Goal: Information Seeking & Learning: Learn about a topic

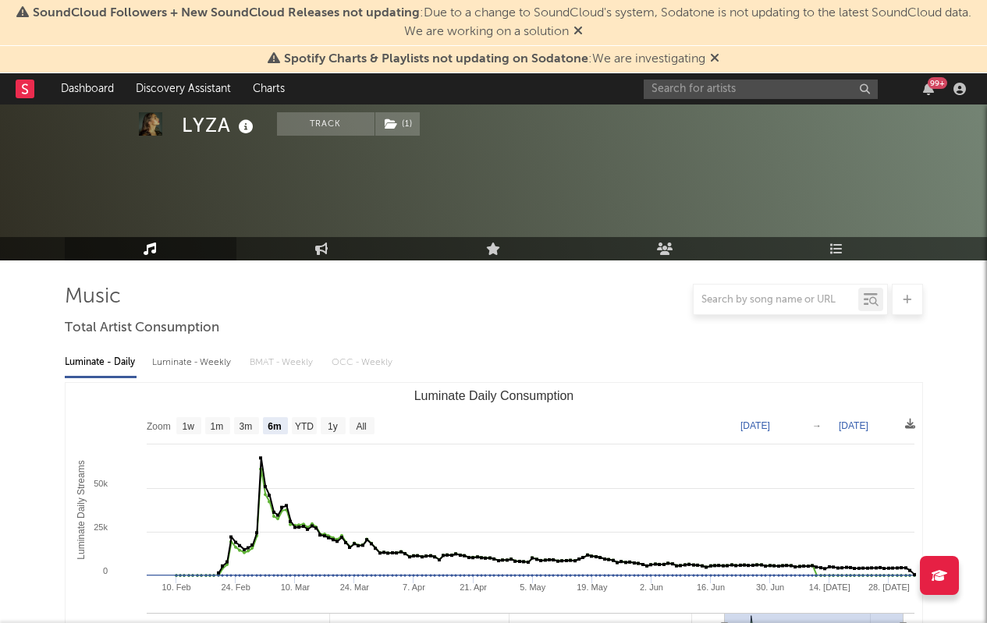
select select "6m"
select select "1w"
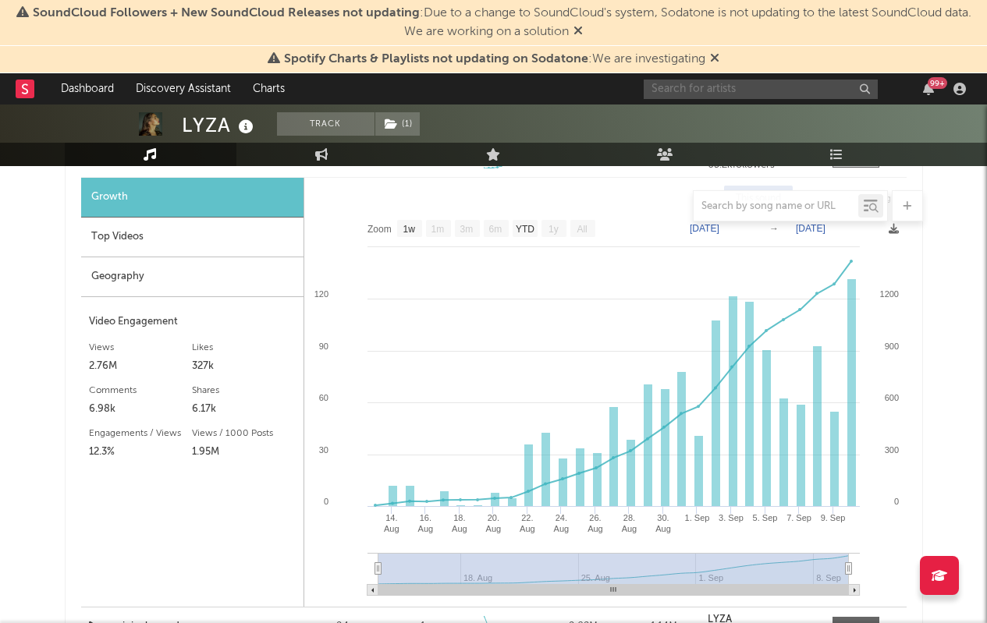
click at [711, 90] on input "text" at bounding box center [761, 90] width 234 height 20
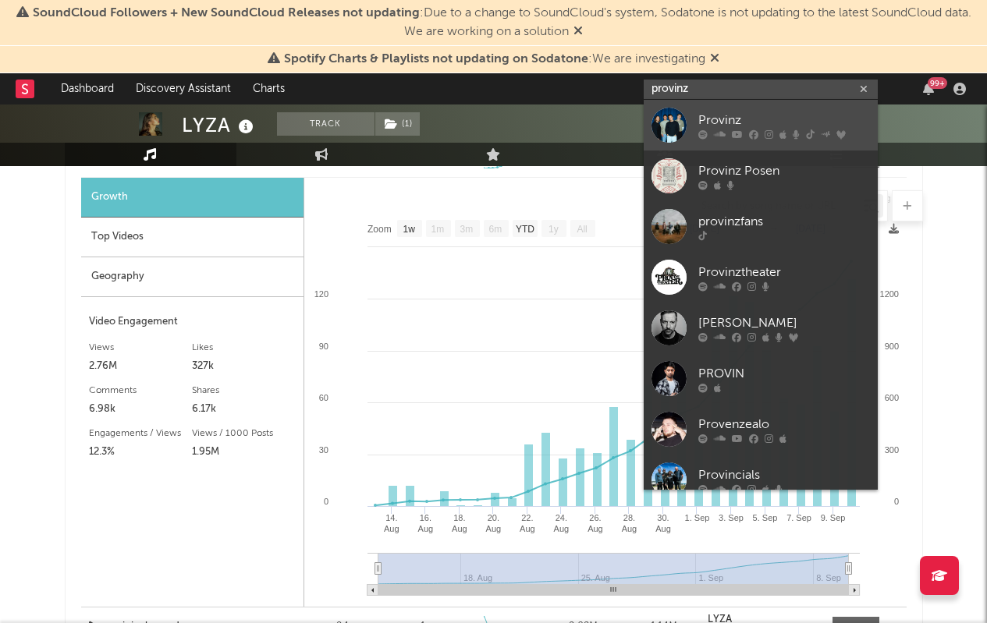
type input "provinz"
click at [732, 123] on div "Provinz" at bounding box center [784, 120] width 172 height 19
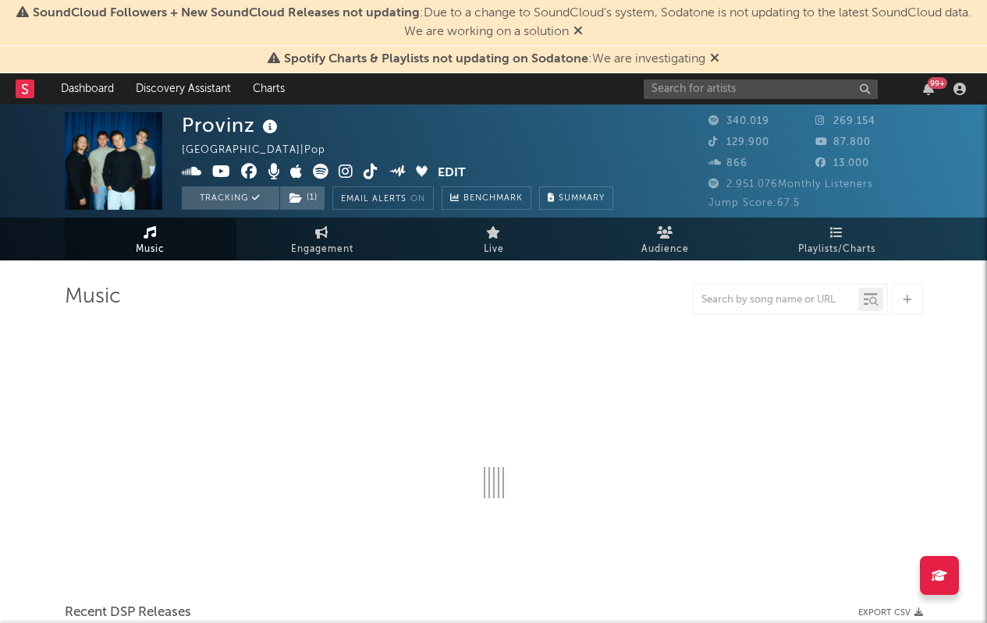
select select "6m"
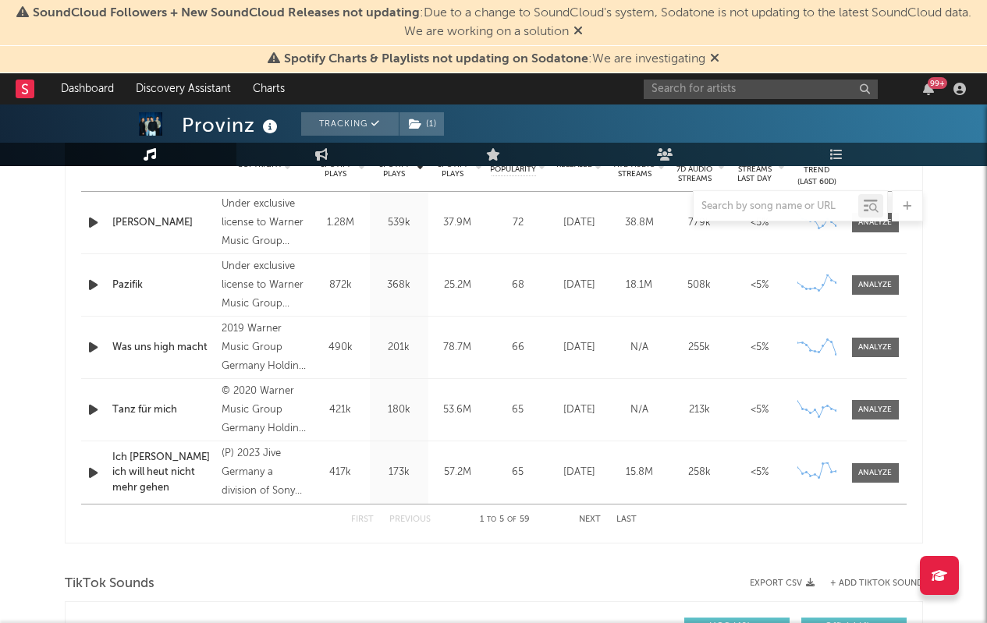
scroll to position [655, 0]
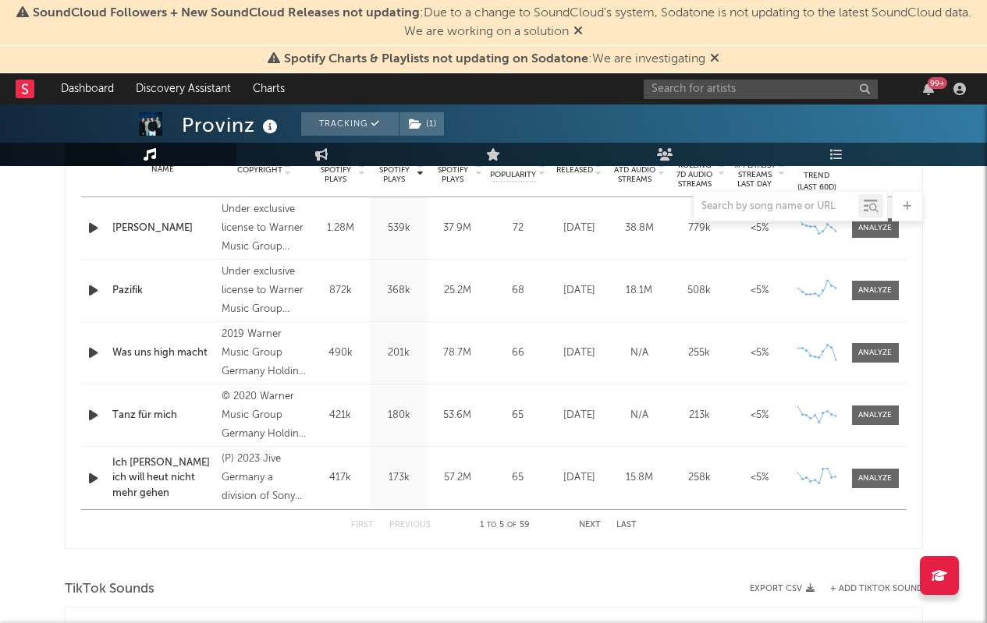
click at [90, 229] on icon "button" at bounding box center [93, 228] width 16 height 20
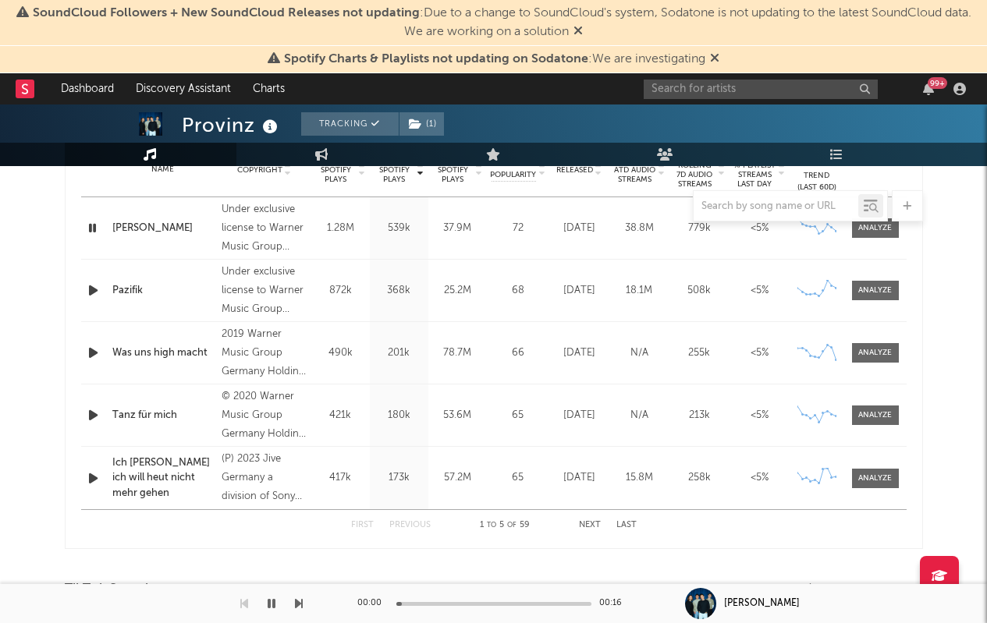
click at [90, 229] on icon "button" at bounding box center [92, 228] width 15 height 20
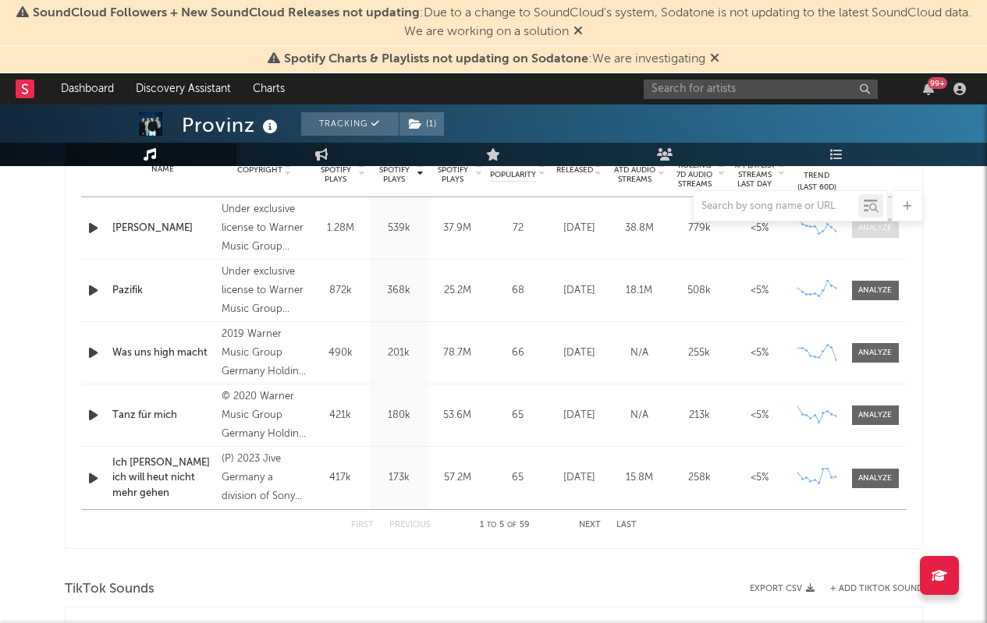
click at [889, 230] on div at bounding box center [875, 228] width 34 height 12
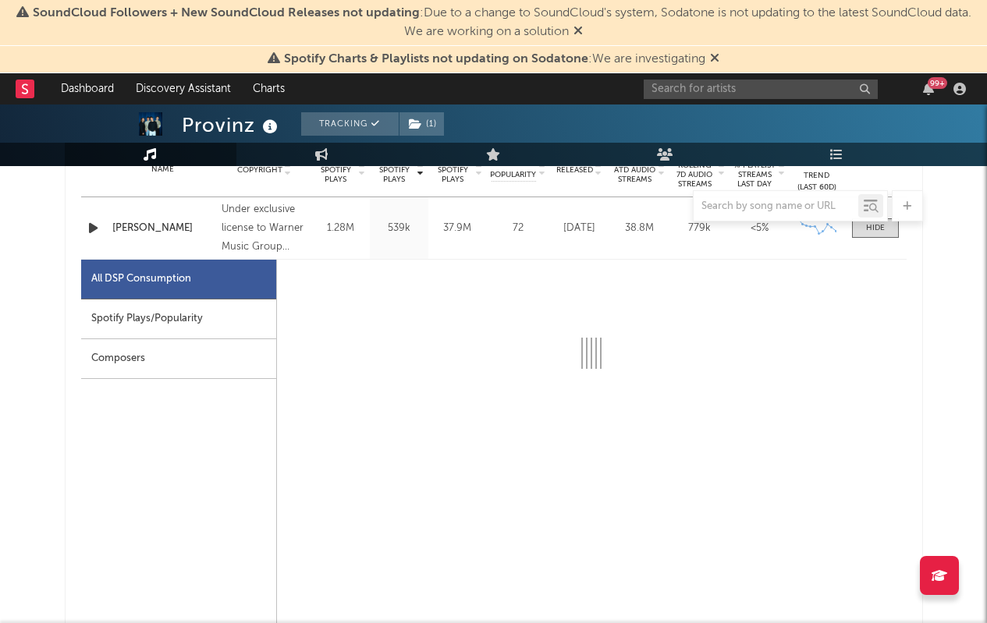
select select "6m"
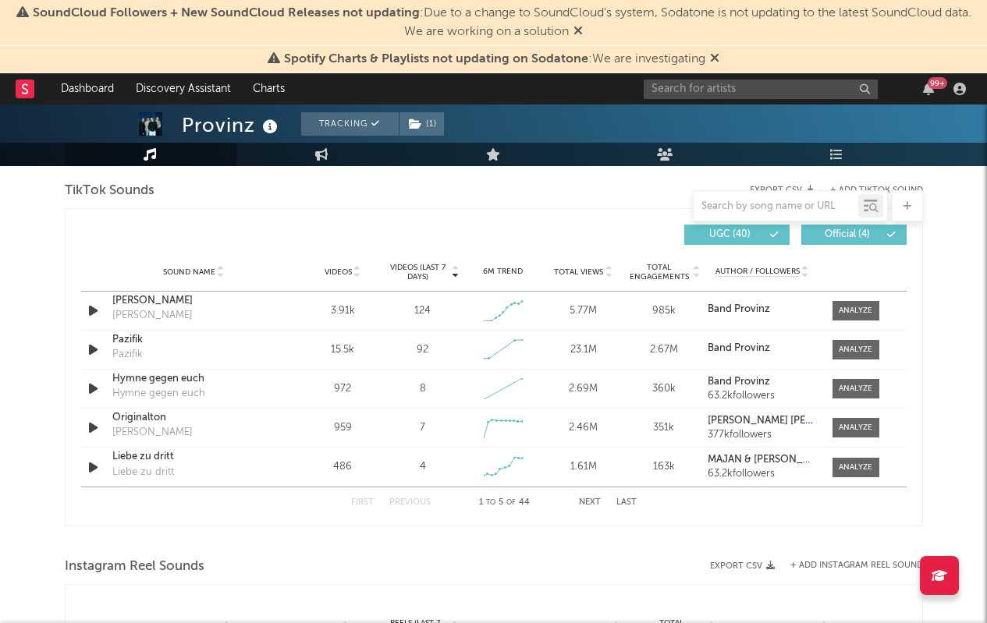
scroll to position [1818, 0]
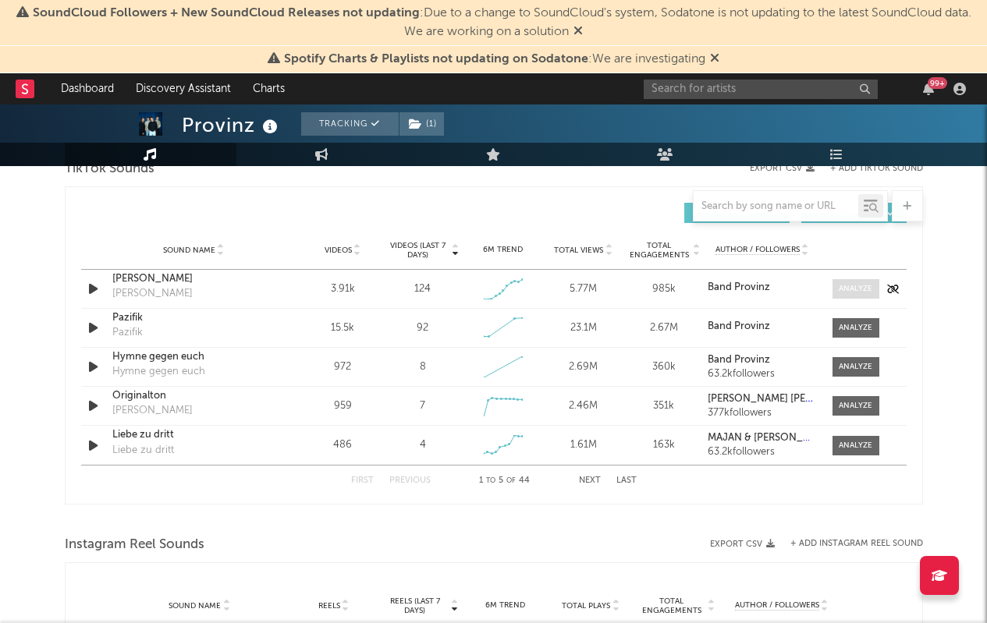
click at [850, 293] on div at bounding box center [856, 289] width 34 height 12
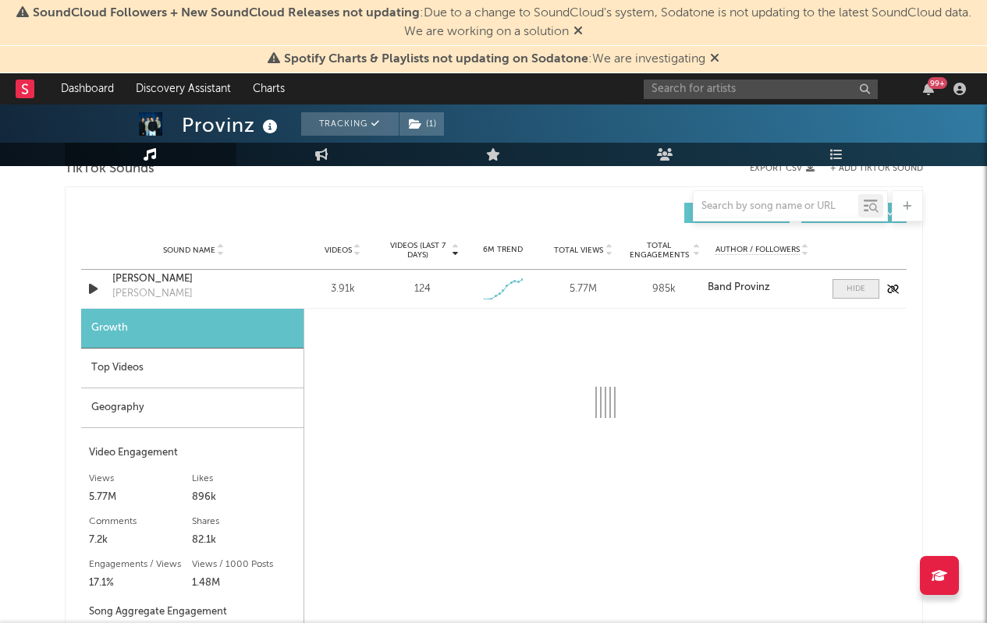
select select "1w"
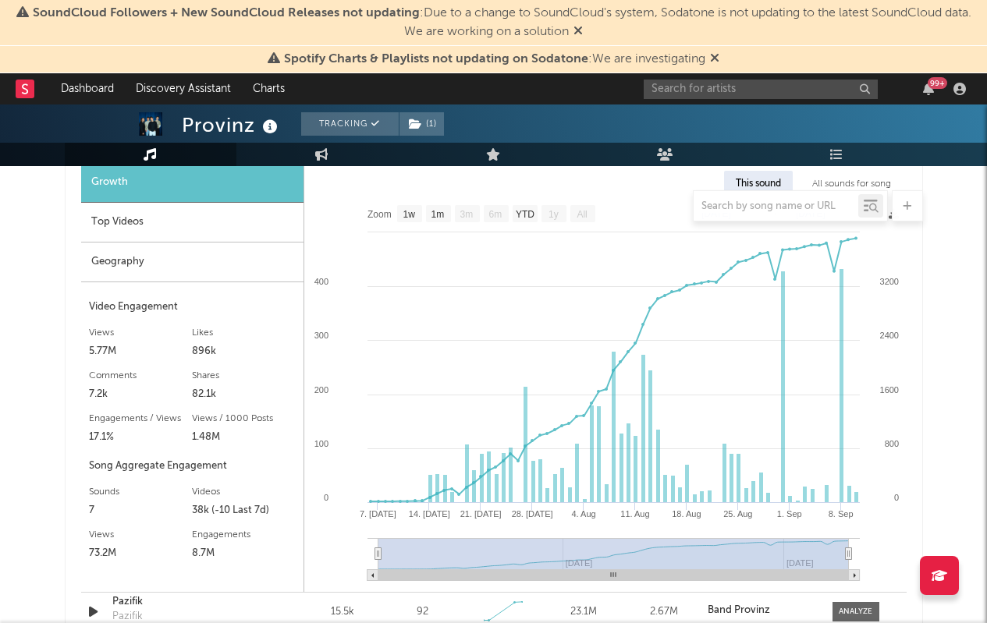
scroll to position [1965, 0]
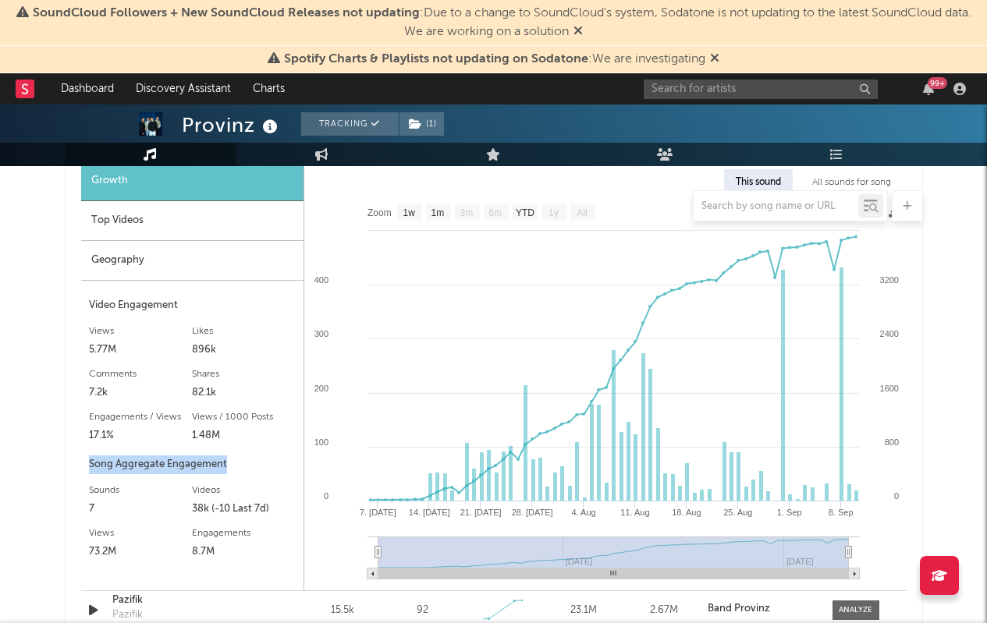
drag, startPoint x: 231, startPoint y: 465, endPoint x: 73, endPoint y: 470, distance: 157.7
click at [73, 470] on div "Videos (last 7 days) Sound Name Videos Videos (last 7 days) Total Views Total E…" at bounding box center [494, 413] width 858 height 748
copy div "Song Aggregate Engagement"
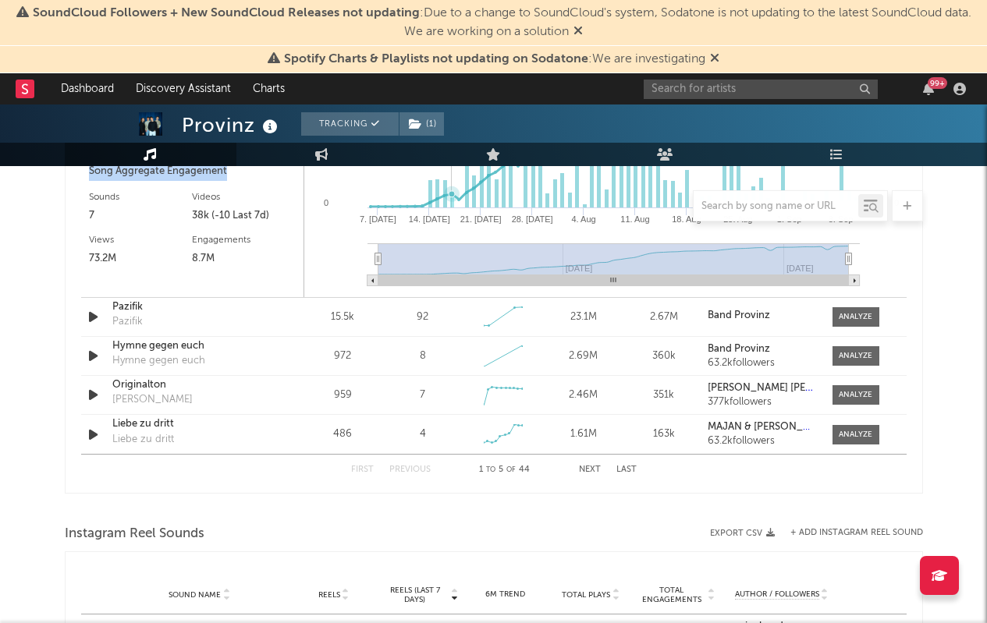
scroll to position [2257, 0]
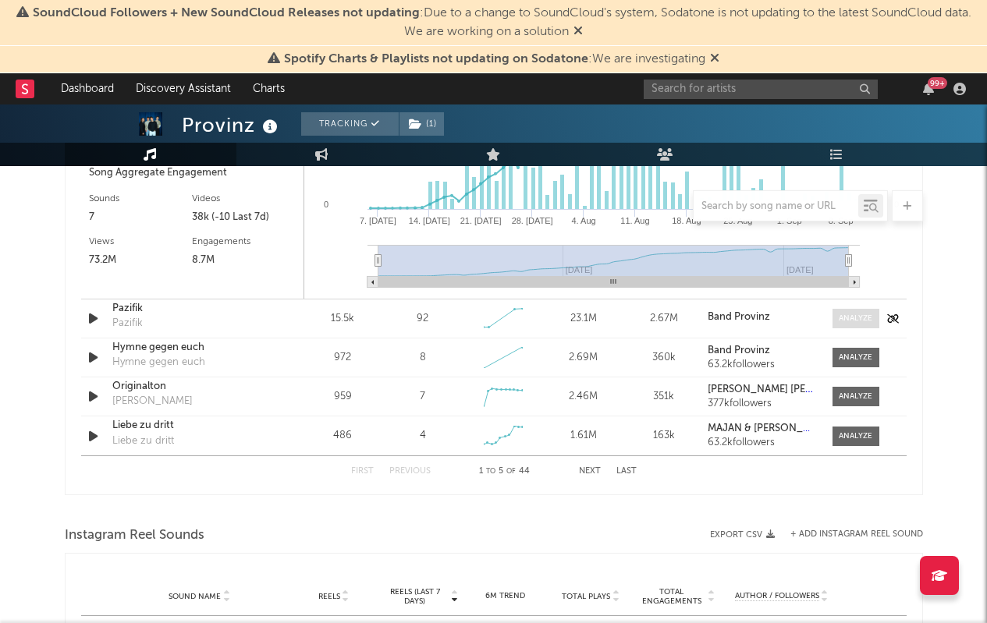
click at [853, 320] on div at bounding box center [856, 319] width 34 height 12
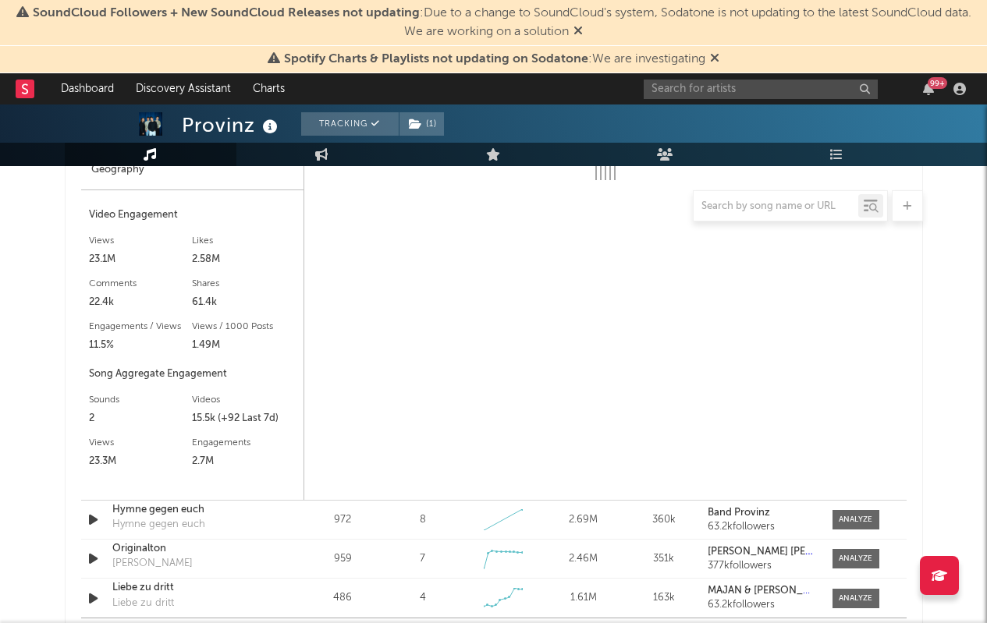
scroll to position [2528, 0]
select select "6m"
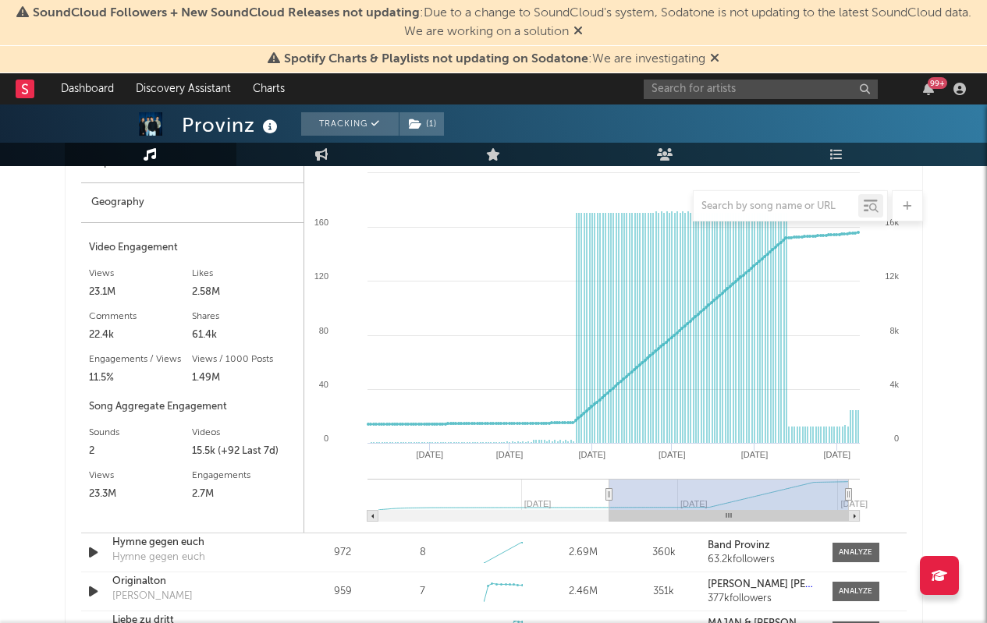
scroll to position [2469, 0]
